Goal: Task Accomplishment & Management: Complete application form

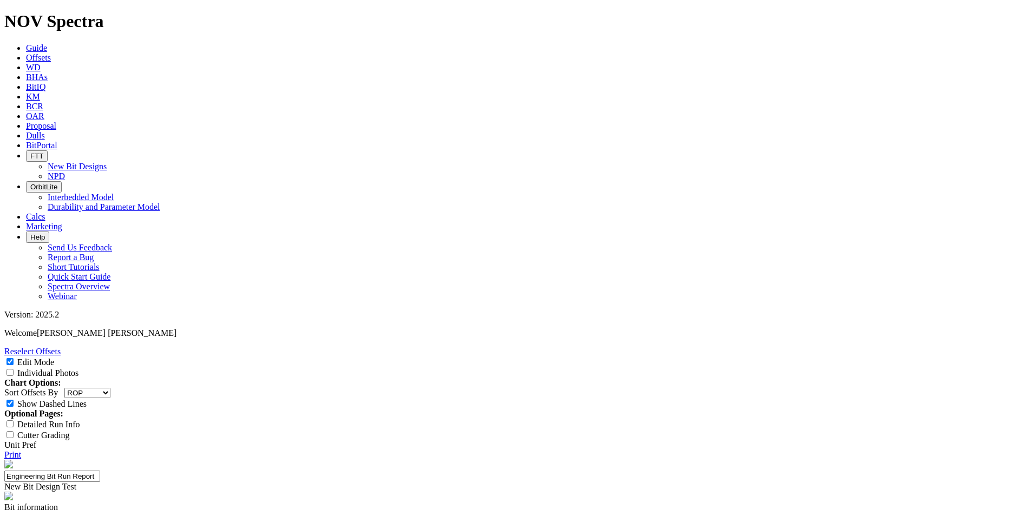
select select "string:RunROP"
select select "New Bit Design"
type input "TKF66-I1"
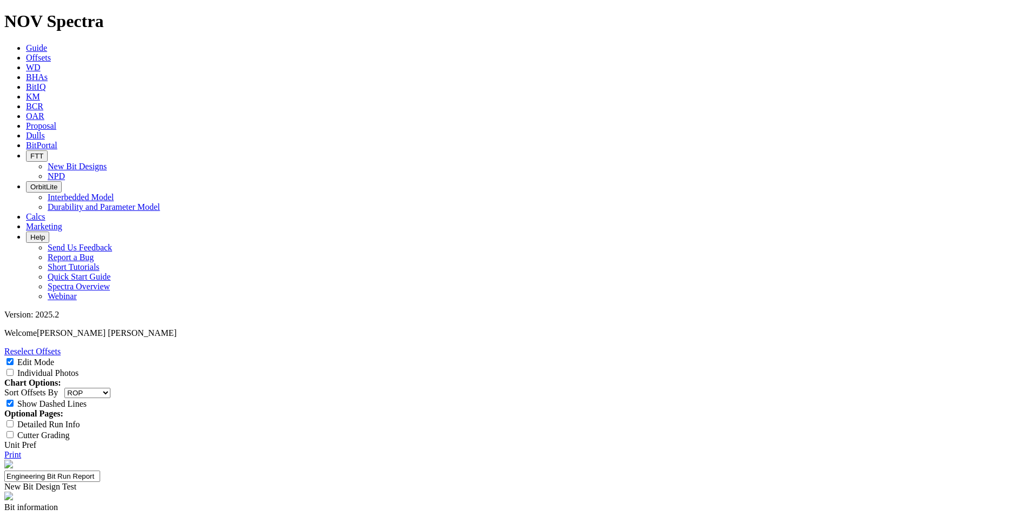
type textarea "Aggressive deep set 11" TKF66 intermediate for Diamondback to compete vs Varel …"
type input "24-0611"
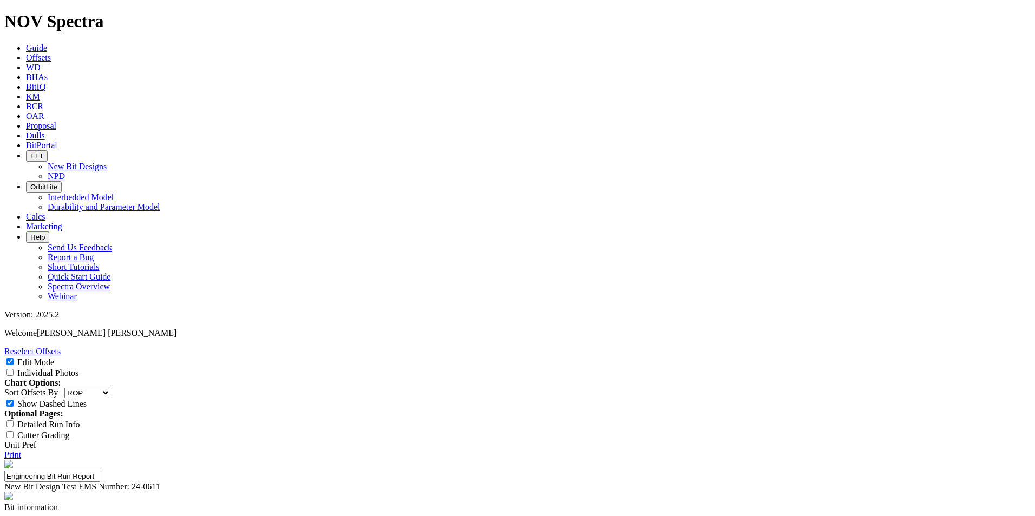
type input "3"
type input "Carter James"
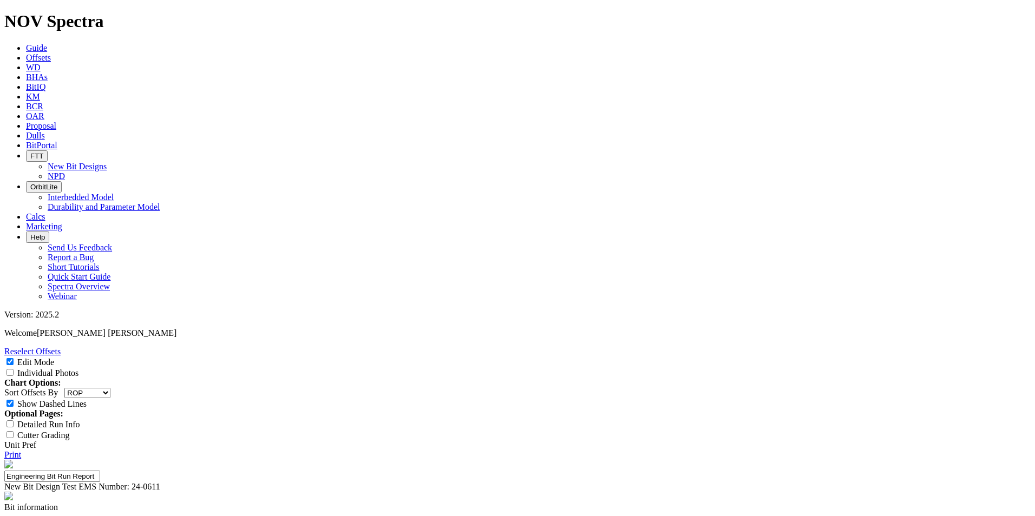
type input "ROP"
type input "1"
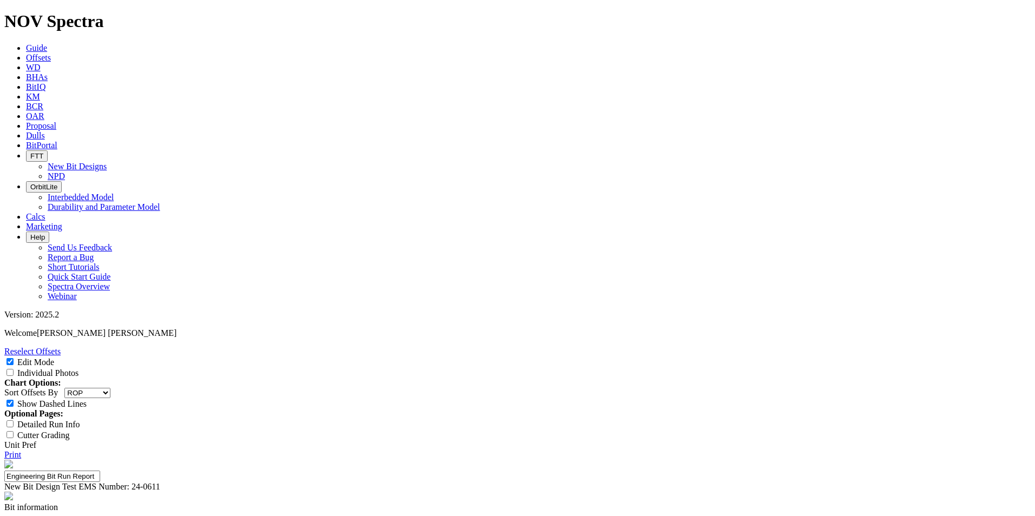
type input "195 ft/hr ROP"
type input "Not met"
type input "Reach TD"
type input "Met"
type input "Repairable Dull"
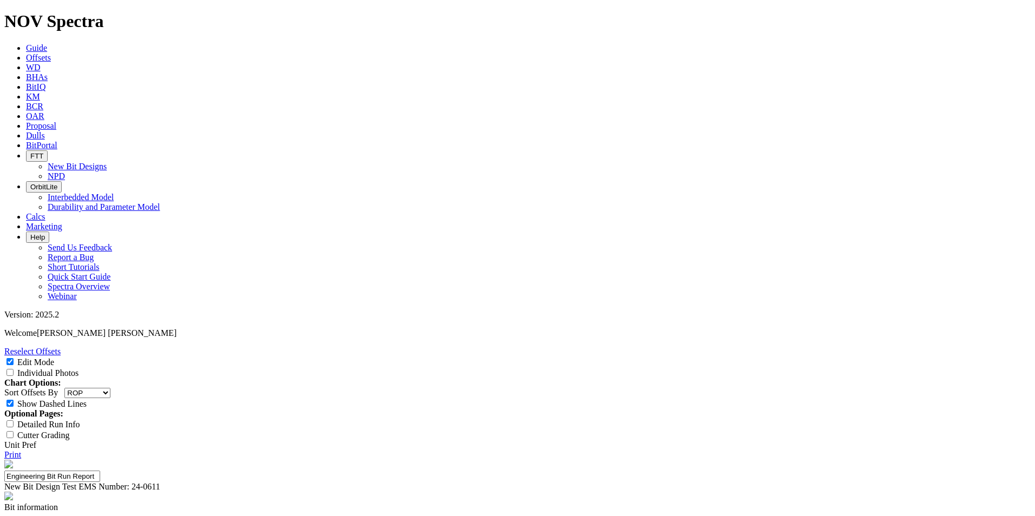
type input "Met"
type textarea "Competitive. A"
click at [14, 369] on input "Individual Photos" at bounding box center [9, 372] width 7 height 7
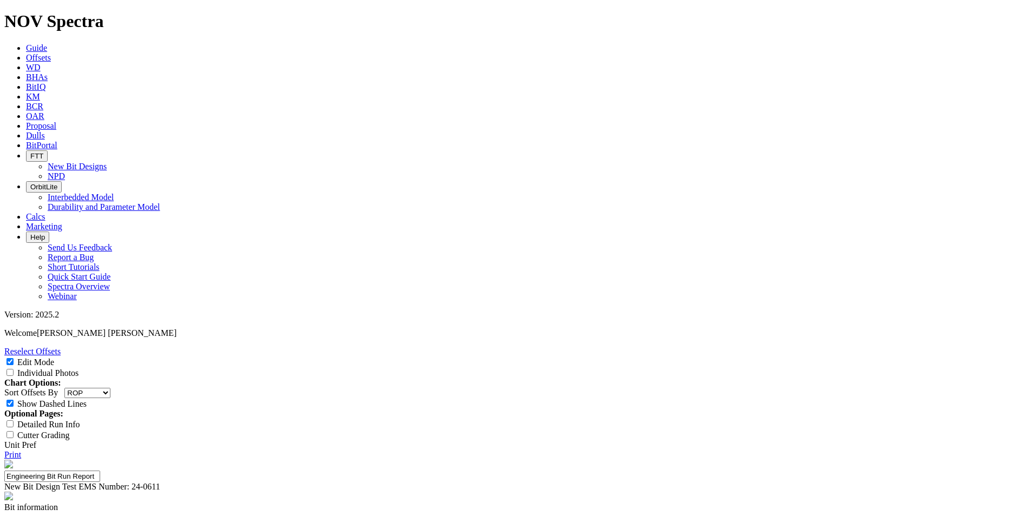
checkbox input "true"
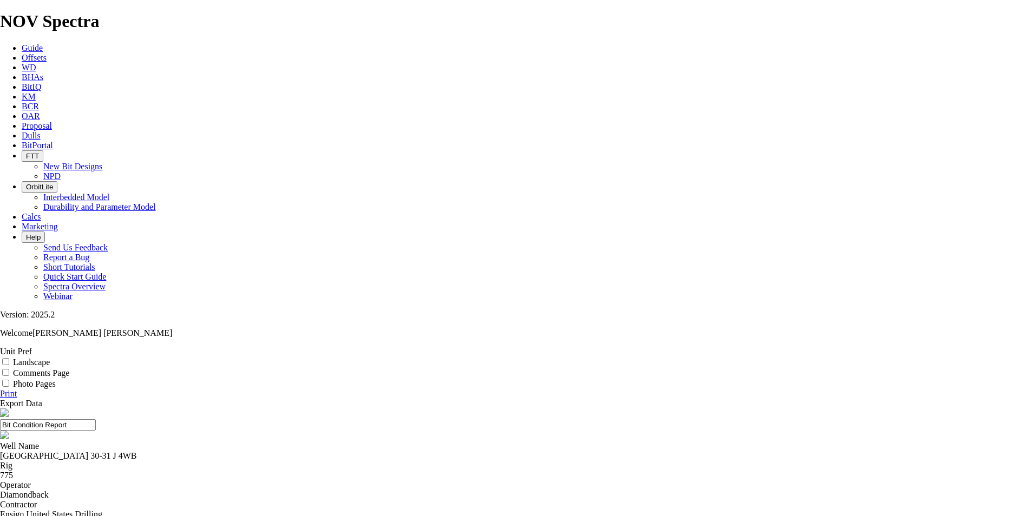
click at [50, 358] on label "Landscape" at bounding box center [31, 362] width 37 height 9
click at [9, 358] on input "Landscape" at bounding box center [5, 361] width 7 height 7
checkbox input "true"
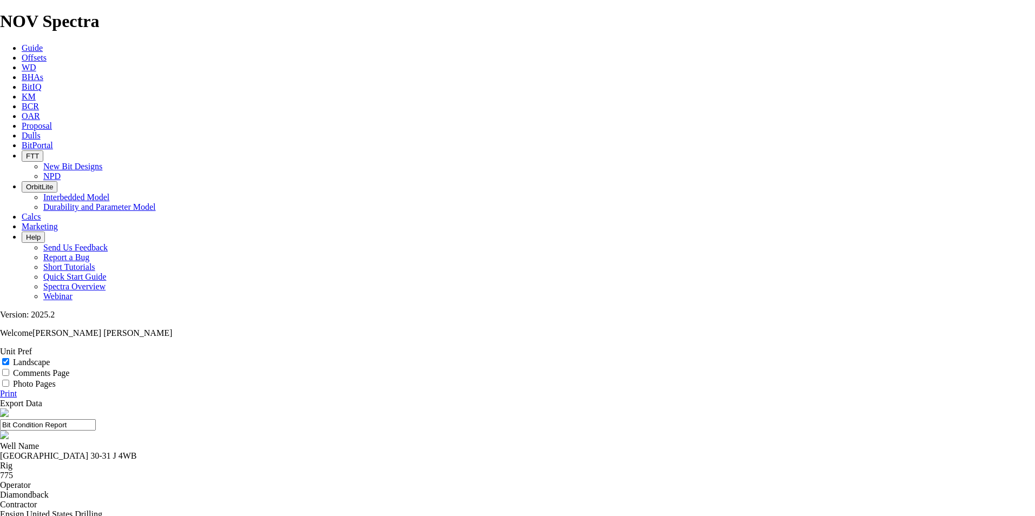
select select "string:TD"
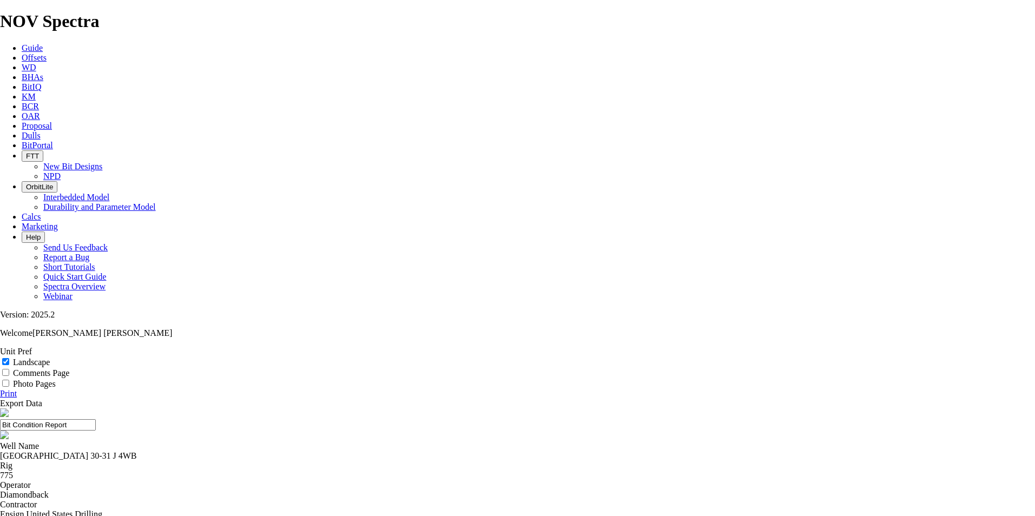
select select "string:TD"
select select "number:1"
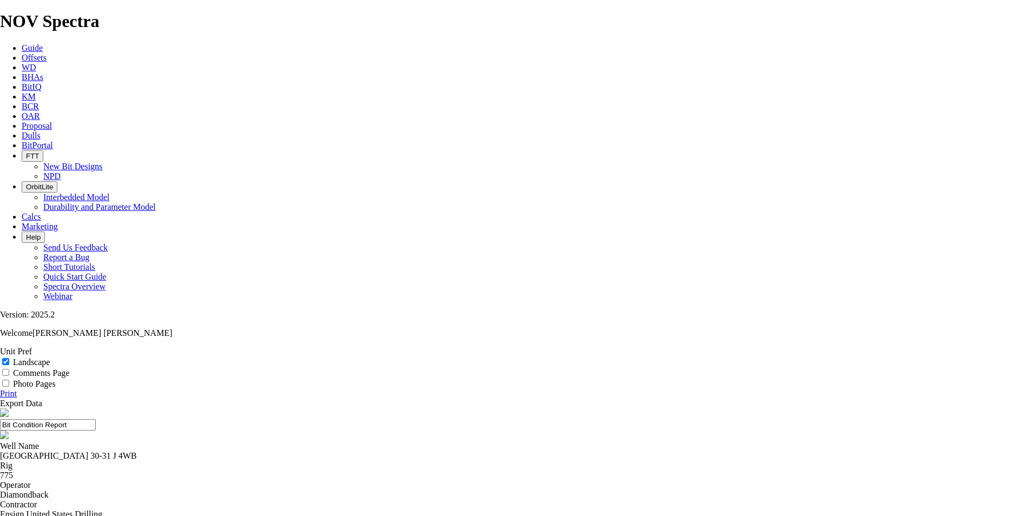
select select "number:0"
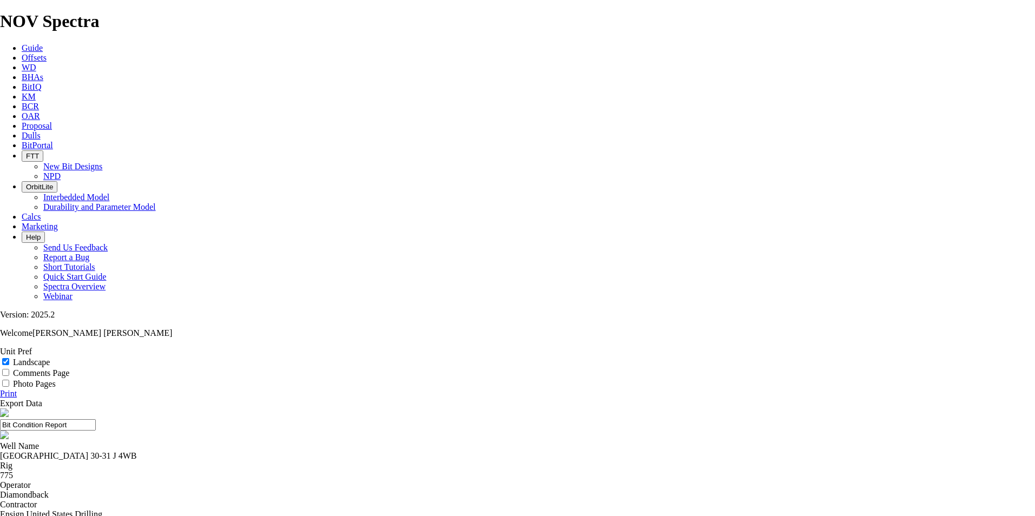
select select "string:CT"
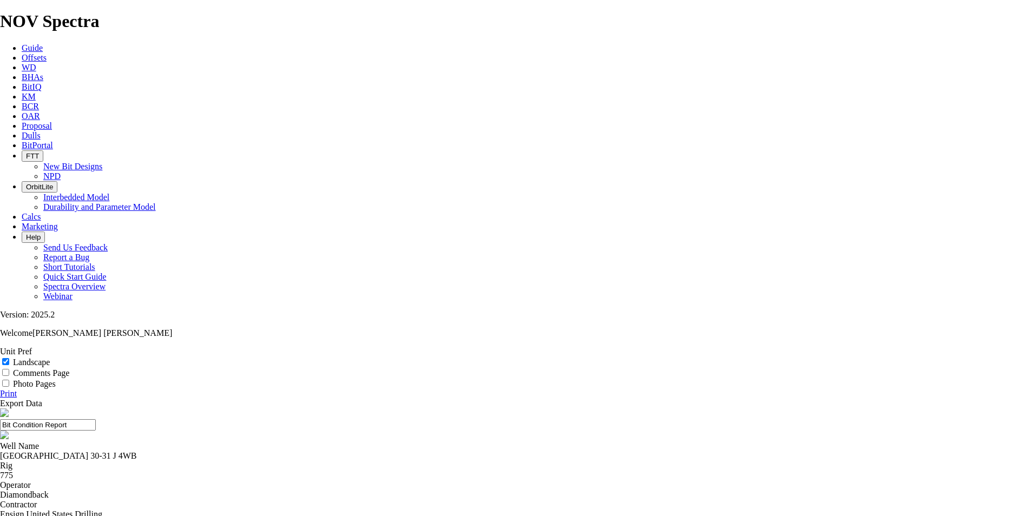
select select "string:N"
click at [17, 389] on link "Print" at bounding box center [8, 393] width 17 height 9
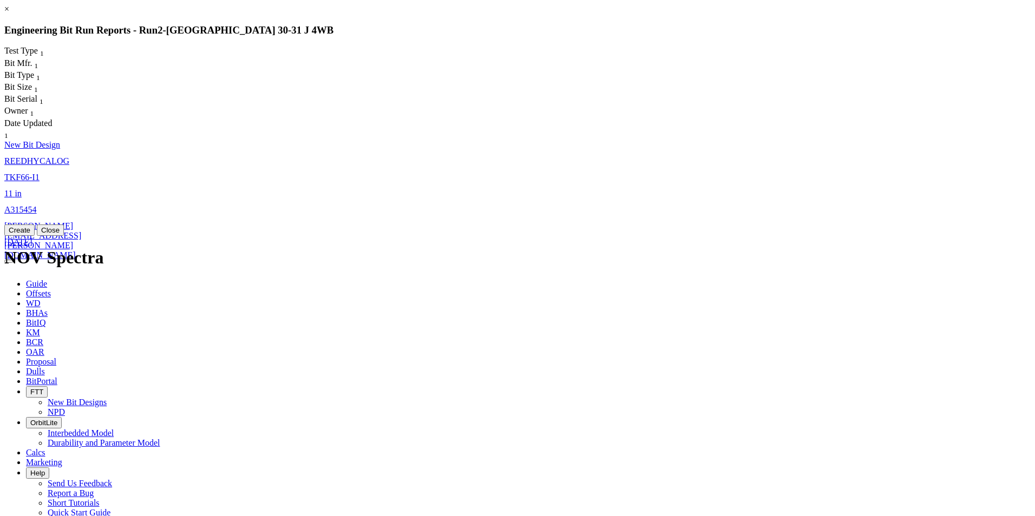
click at [60, 140] on span "New Bit Design" at bounding box center [32, 144] width 56 height 9
select select "New Bit Design"
